Goal: Task Accomplishment & Management: Complete application form

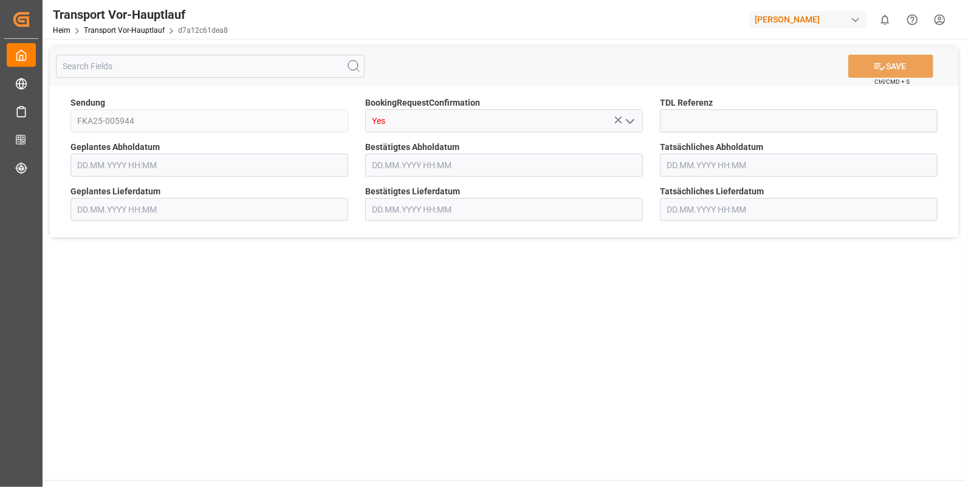
type input "[DATE] 00:00"
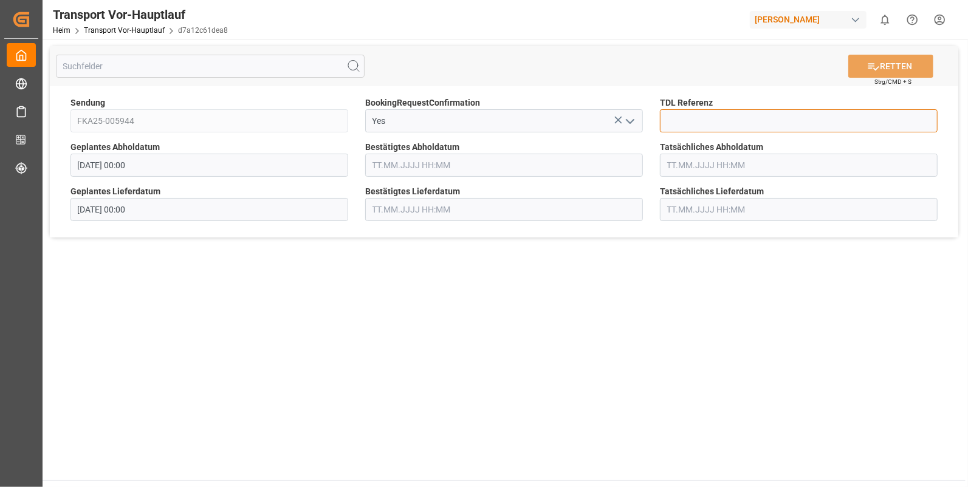
click at [695, 115] on input at bounding box center [799, 120] width 278 height 23
type input "10028367"
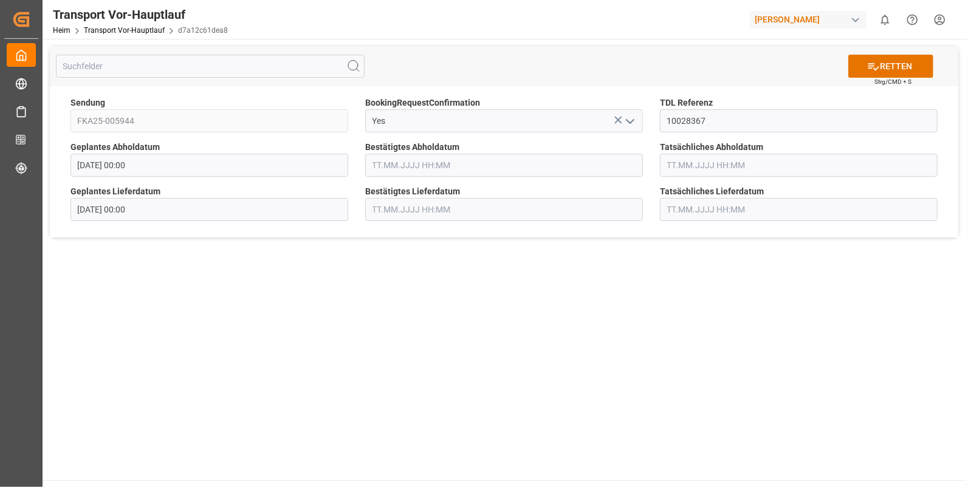
click at [427, 165] on input "text" at bounding box center [504, 165] width 278 height 23
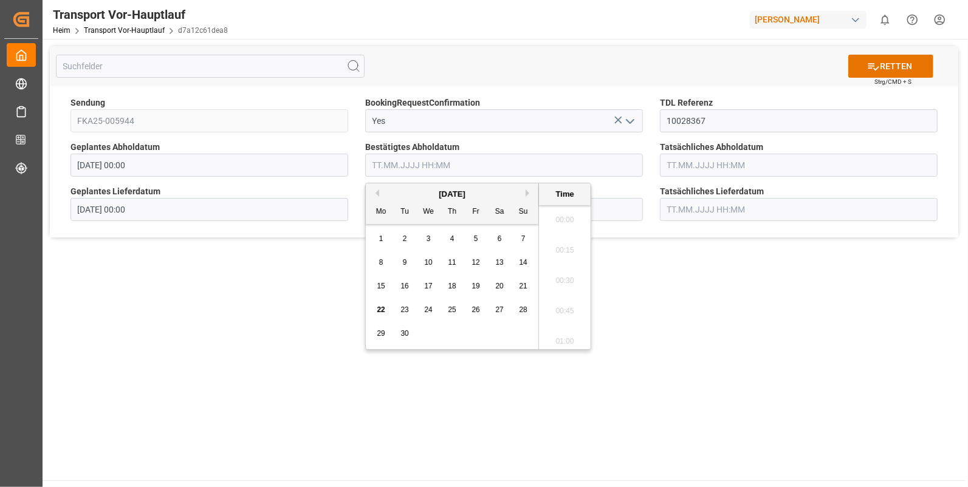
scroll to position [2313, 0]
click at [472, 286] on span "19" at bounding box center [476, 286] width 8 height 9
click at [571, 232] on li "15:00" at bounding box center [565, 237] width 52 height 30
type input "[DATE] 15:00"
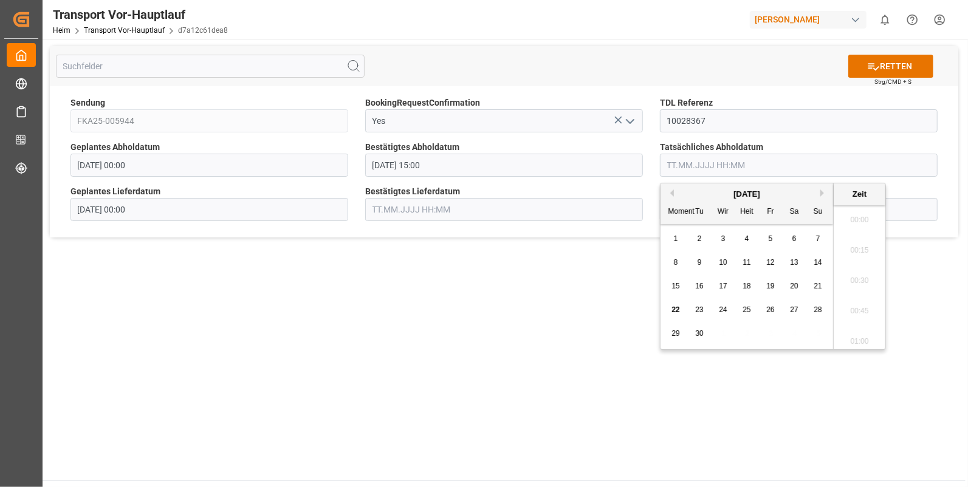
click at [715, 162] on input "text" at bounding box center [799, 165] width 278 height 23
click at [768, 289] on span "19" at bounding box center [770, 286] width 8 height 9
click at [859, 222] on li "15:15" at bounding box center [860, 217] width 52 height 30
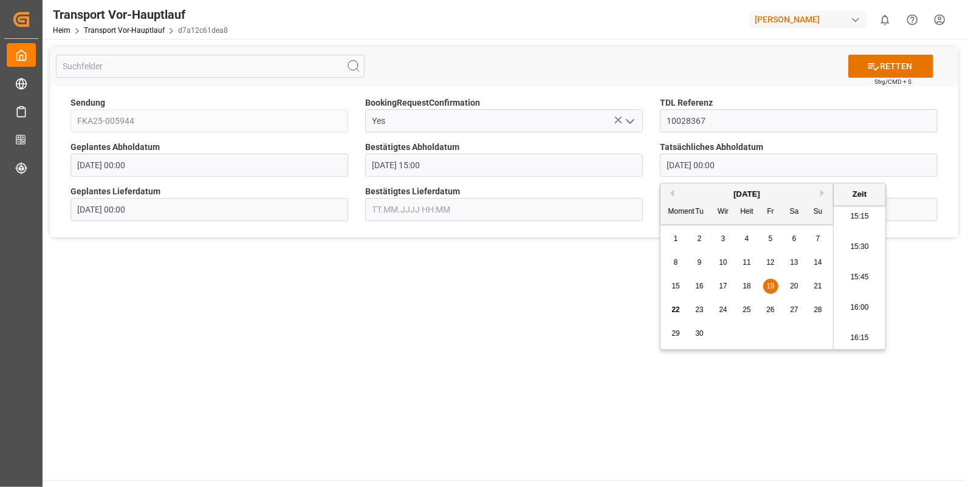
type input "[DATE] 15:15"
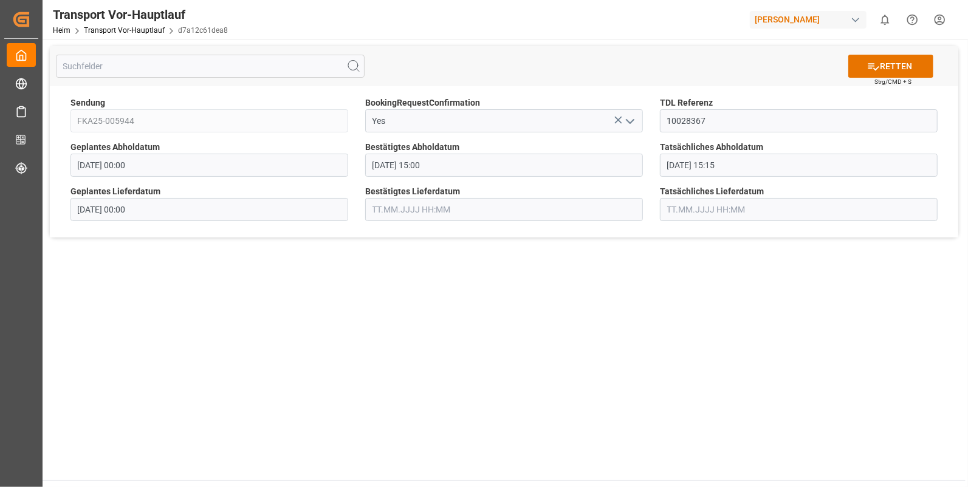
click at [383, 210] on input "text" at bounding box center [504, 209] width 278 height 23
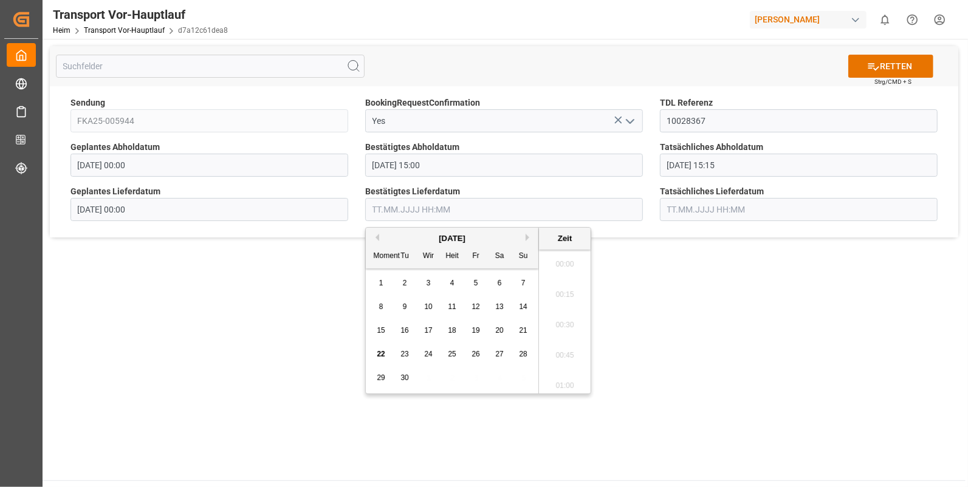
scroll to position [2313, 0]
click at [380, 351] on span "22" at bounding box center [381, 354] width 8 height 9
click at [568, 309] on li "08:30" at bounding box center [565, 302] width 52 height 30
type input "[DATE] 08:30"
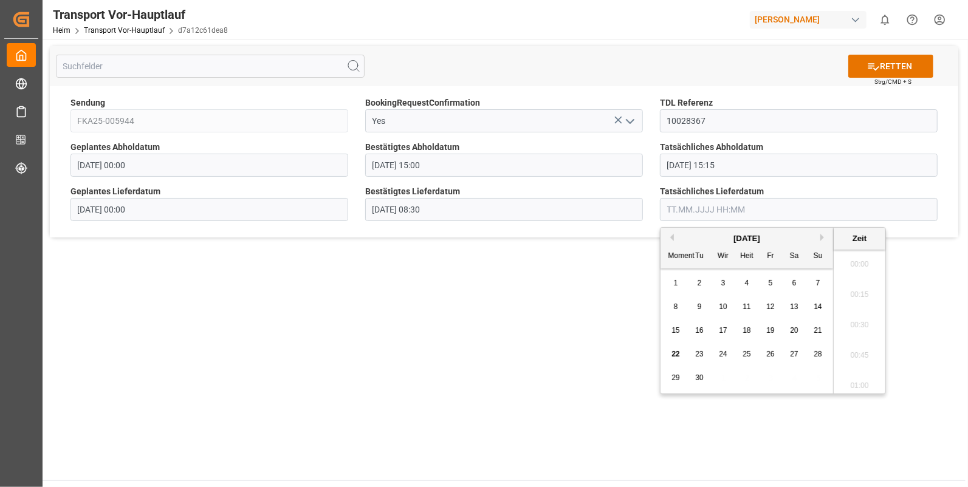
click at [690, 209] on input "text" at bounding box center [799, 209] width 278 height 23
click at [671, 351] on div "22" at bounding box center [675, 355] width 15 height 15
click at [853, 349] on li "08:30" at bounding box center [860, 352] width 52 height 30
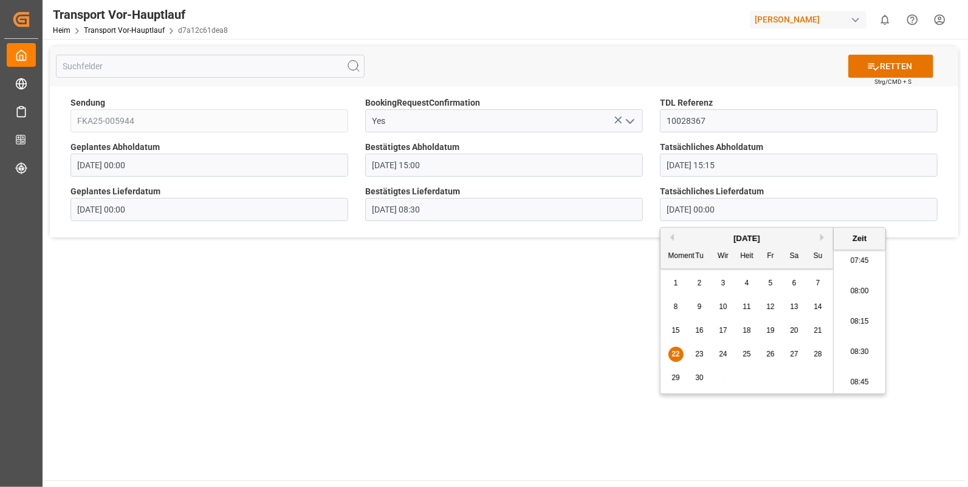
type input "[DATE] 08:30"
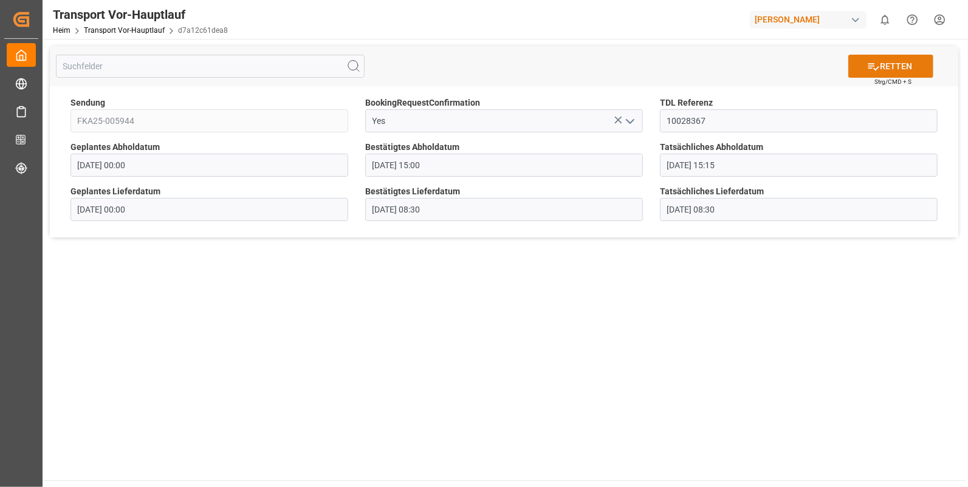
click at [898, 63] on font "RETTEN" at bounding box center [896, 66] width 32 height 13
